Goal: Task Accomplishment & Management: Complete application form

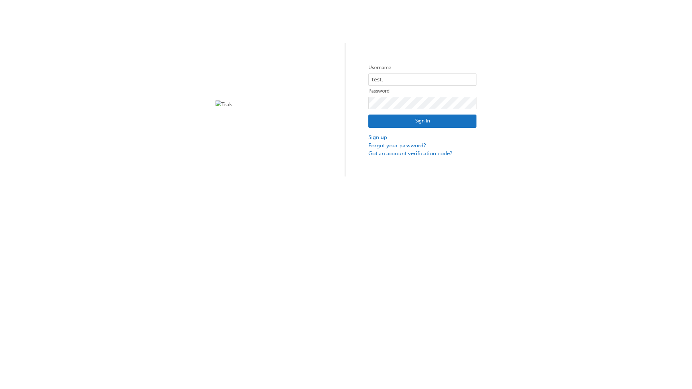
type input "test.e2e.user31"
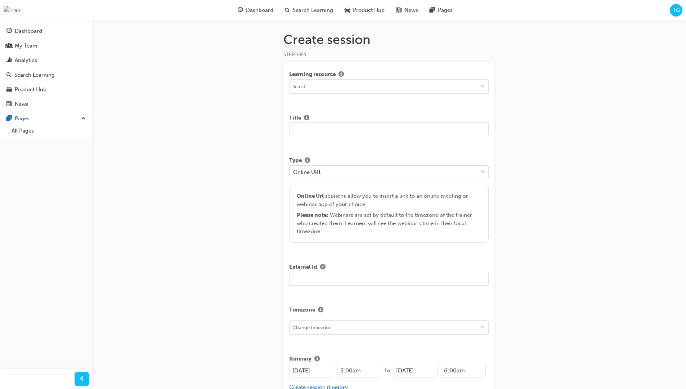
scroll to position [122, 0]
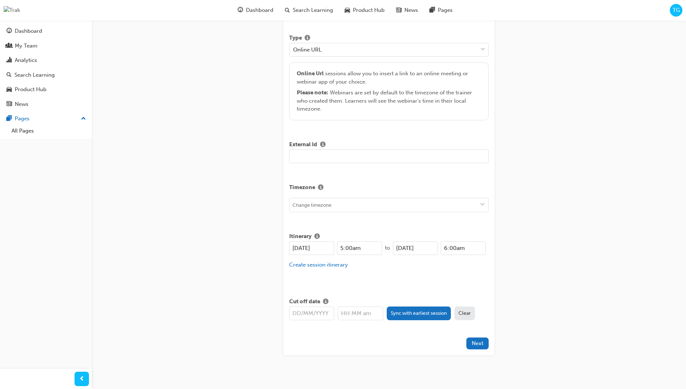
type input "Title for testing purposes"
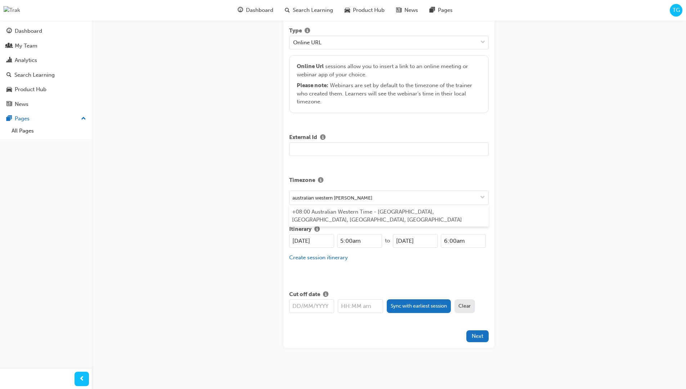
type input "australian western time"
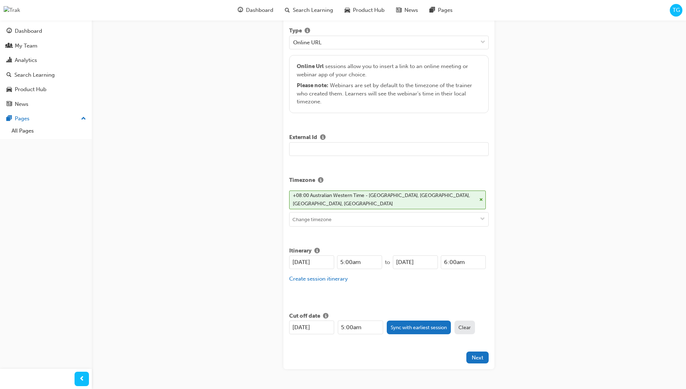
type input "[DATE]"
type input "5:00am"
